Goal: Task Accomplishment & Management: Use online tool/utility

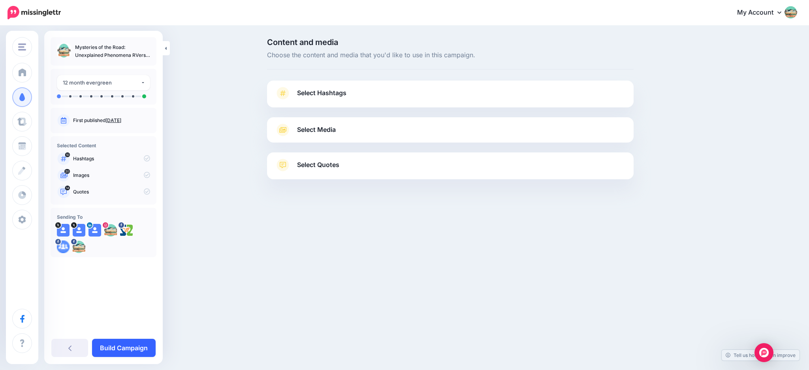
click at [124, 346] on link "Build Campaign" at bounding box center [124, 348] width 64 height 18
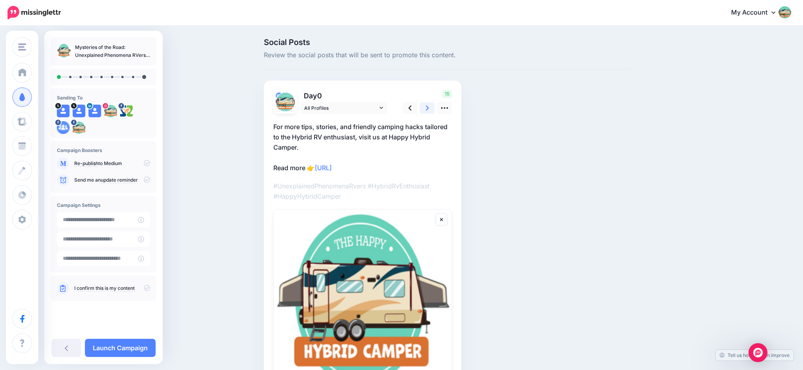
click at [429, 109] on icon at bounding box center [427, 107] width 3 height 5
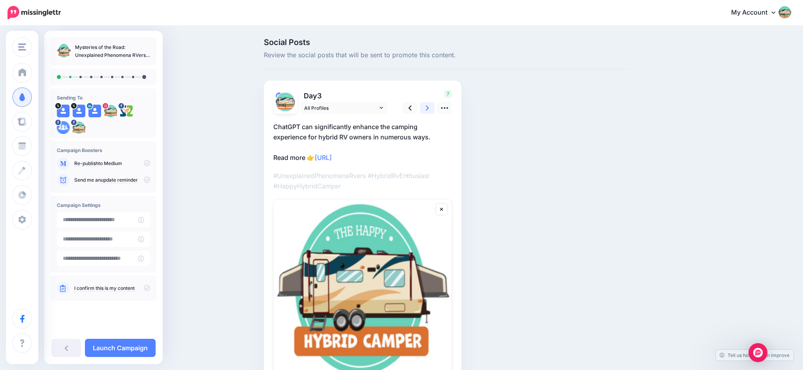
click at [429, 109] on icon at bounding box center [427, 107] width 3 height 5
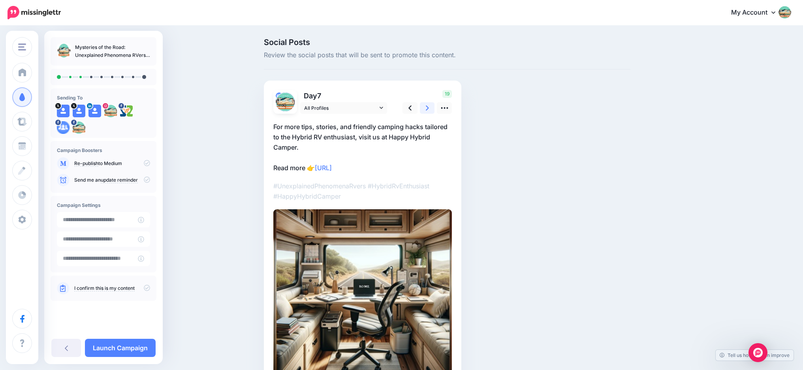
click at [429, 109] on icon at bounding box center [427, 107] width 3 height 5
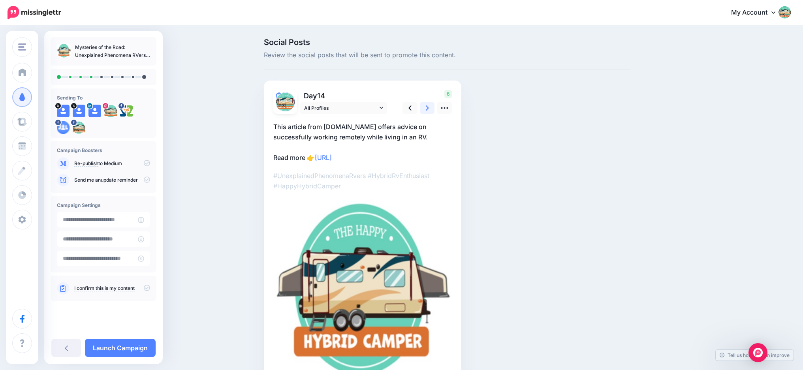
click at [429, 109] on icon at bounding box center [427, 107] width 3 height 5
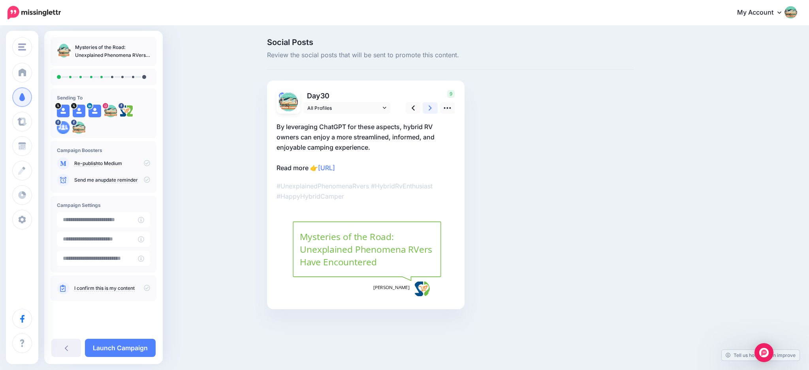
click at [430, 109] on icon at bounding box center [429, 107] width 3 height 5
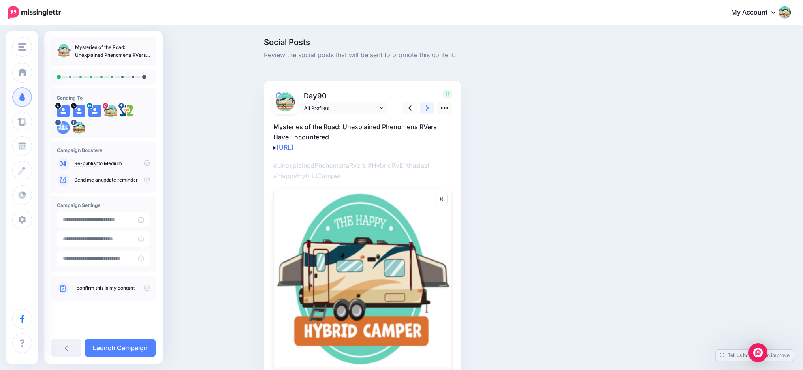
click at [429, 109] on icon at bounding box center [427, 107] width 3 height 5
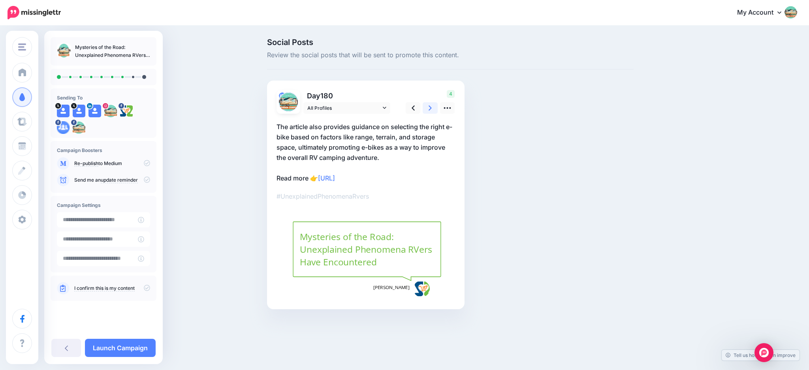
click at [430, 109] on icon at bounding box center [429, 107] width 3 height 5
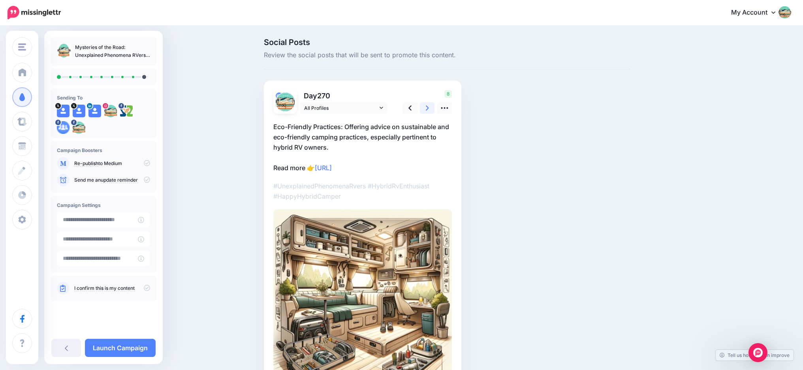
click at [429, 109] on icon at bounding box center [427, 107] width 3 height 5
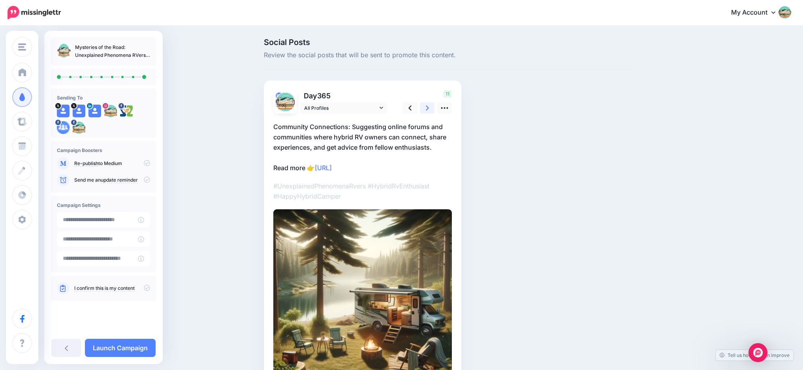
click at [429, 109] on icon at bounding box center [427, 107] width 3 height 5
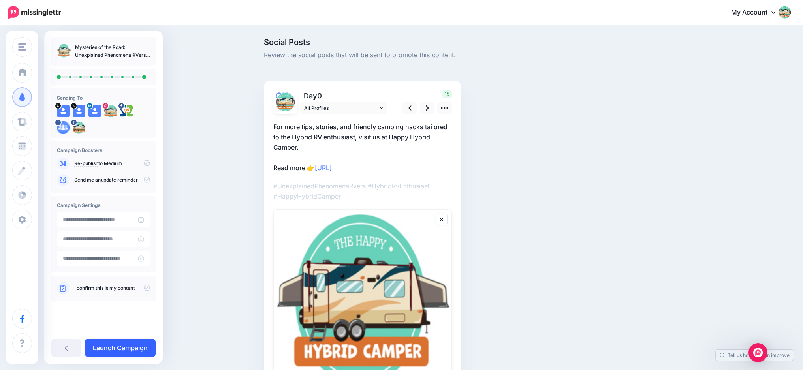
click at [116, 345] on link "Launch Campaign" at bounding box center [120, 348] width 71 height 18
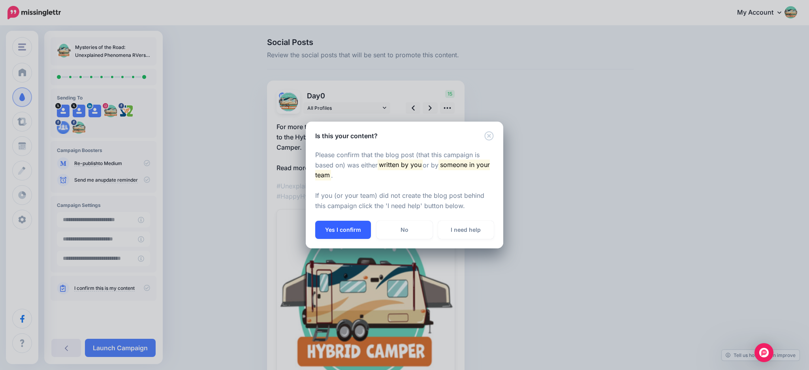
click at [342, 235] on button "Yes I confirm" at bounding box center [343, 230] width 56 height 18
